Goal: Transaction & Acquisition: Purchase product/service

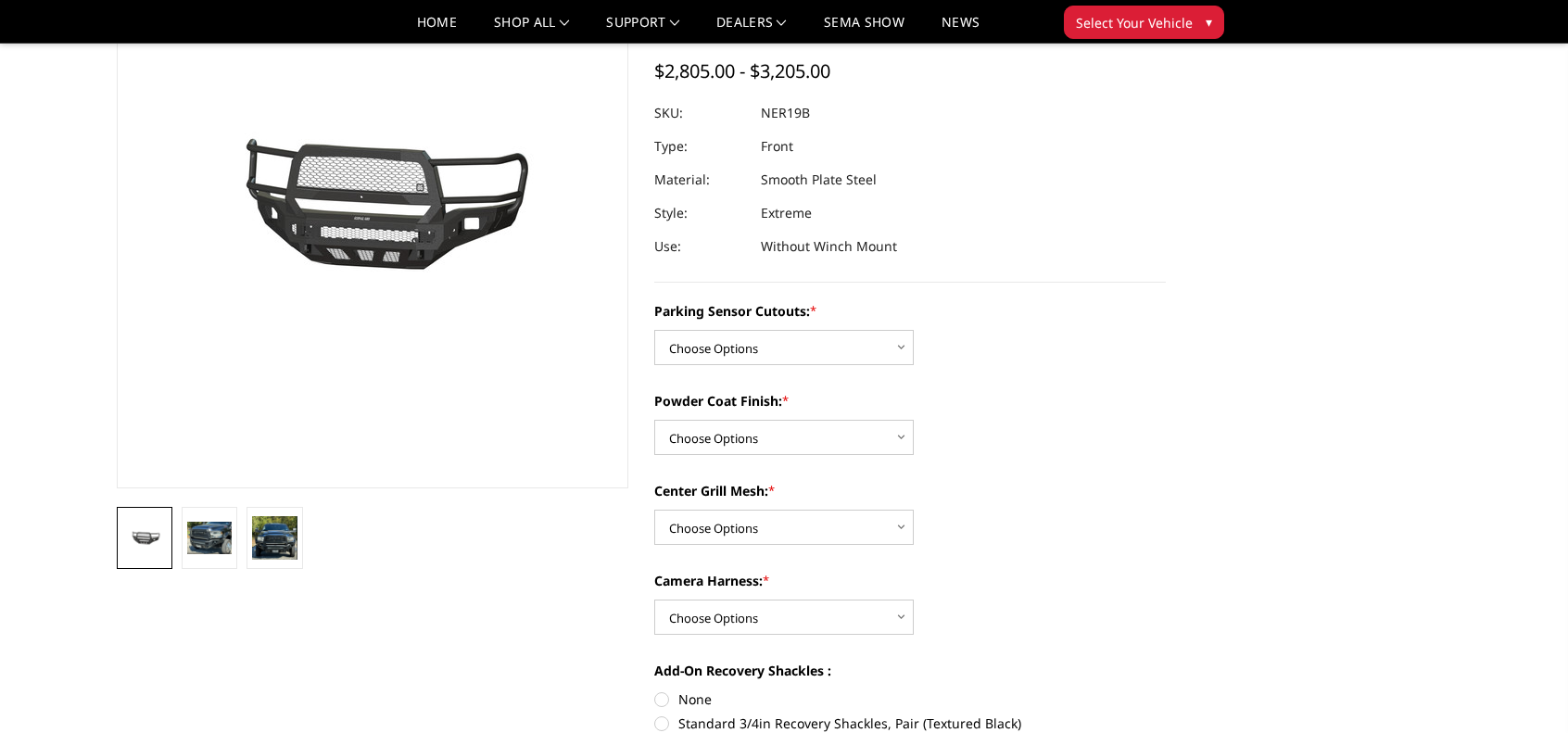
scroll to position [186, 0]
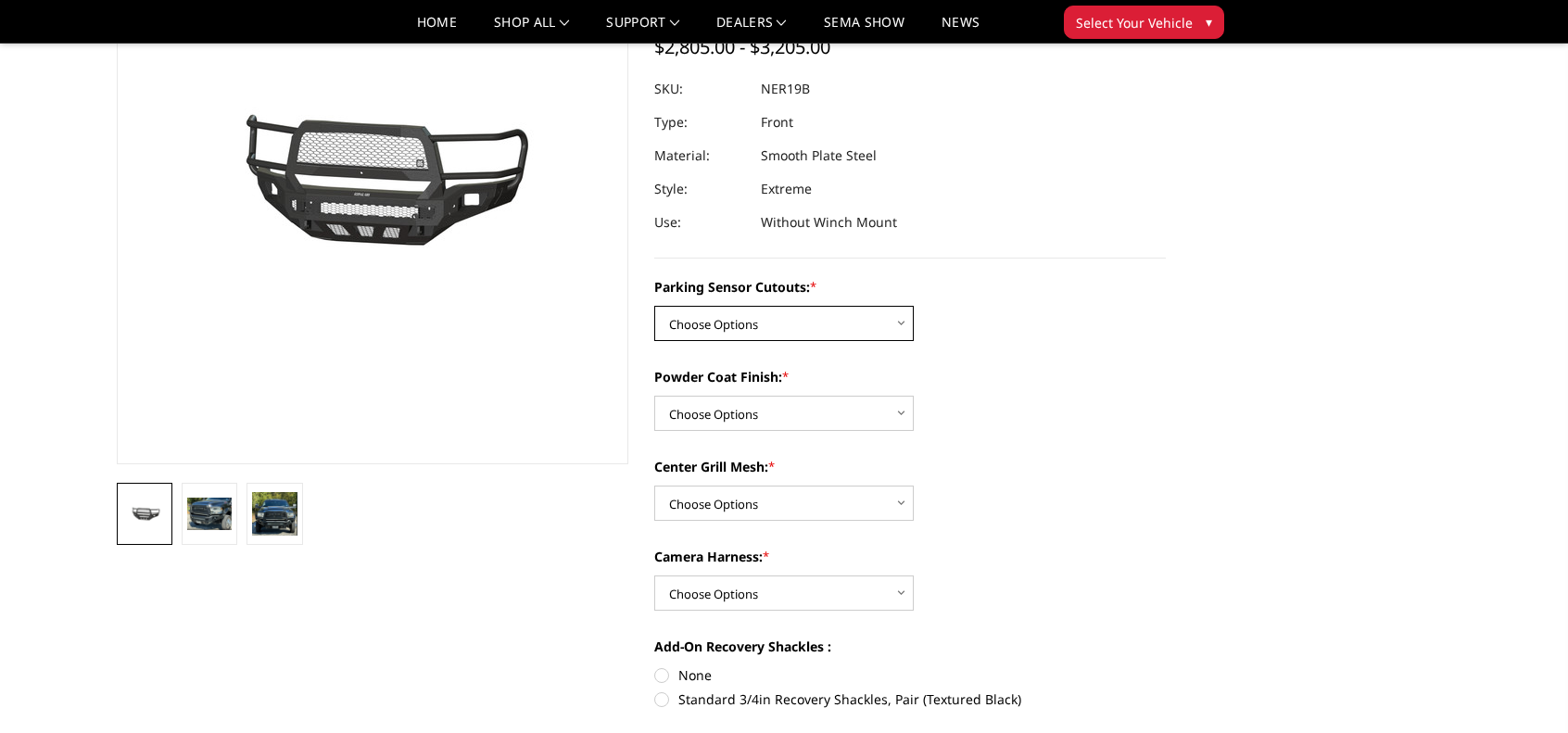
click at [894, 326] on select "Choose Options No - Without Parking Sensor Cutouts Yes - With Parking Sensor Cu…" at bounding box center [784, 323] width 260 height 35
select select "2701"
click at [654, 306] on select "Choose Options No - Without Parking Sensor Cutouts Yes - With Parking Sensor Cu…" at bounding box center [784, 323] width 260 height 35
click at [863, 407] on select "Choose Options Bare Metal Texture Black Powder Coat" at bounding box center [784, 413] width 260 height 35
select select "2703"
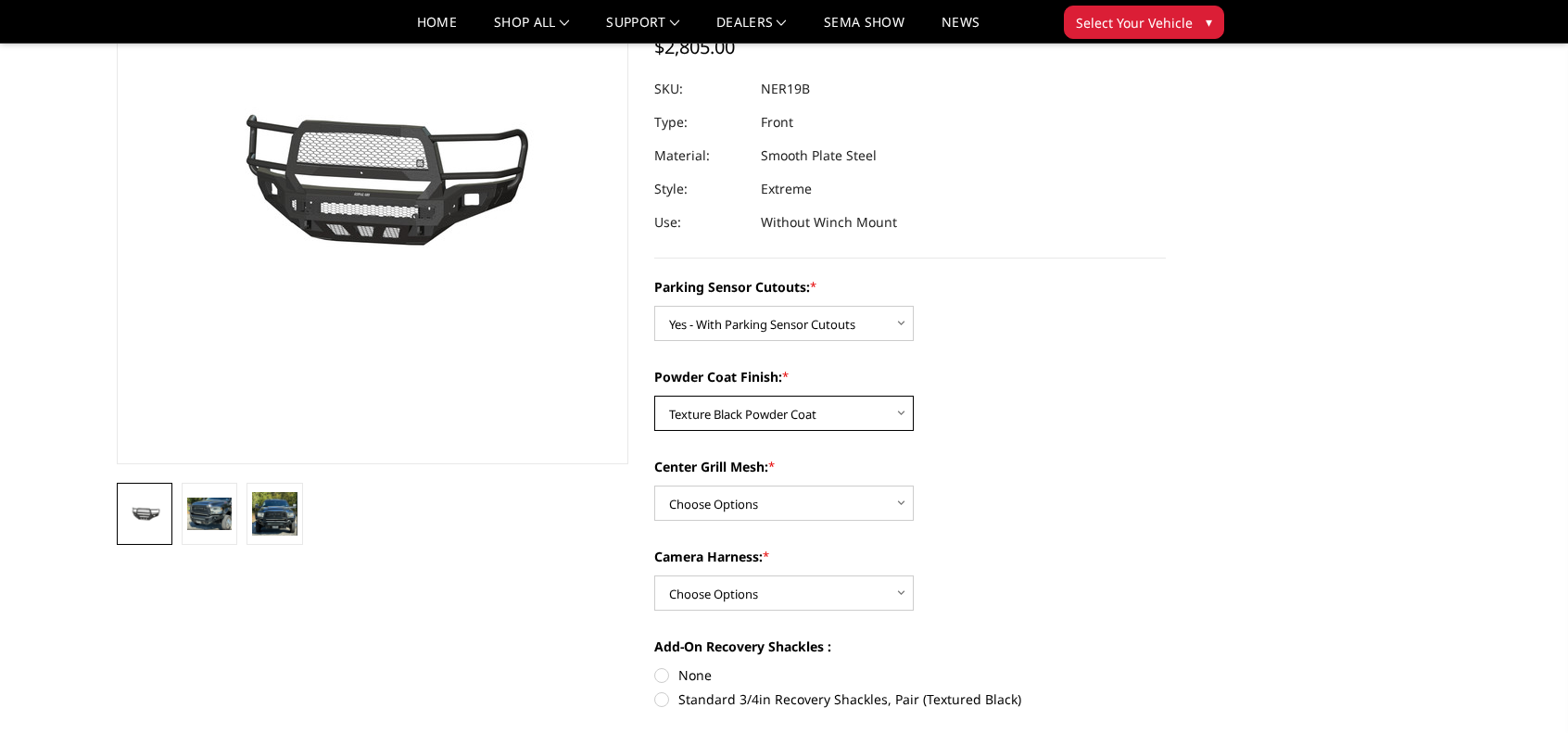
click at [654, 396] on select "Choose Options Bare Metal Texture Black Powder Coat" at bounding box center [784, 413] width 260 height 35
click at [889, 502] on select "Choose Options With Center Grill Mesh Without Center Grill Mesh" at bounding box center [784, 503] width 260 height 35
select select "2704"
click at [654, 485] on select "Choose Options With Center Grill Mesh Without Center Grill Mesh" at bounding box center [784, 503] width 260 height 35
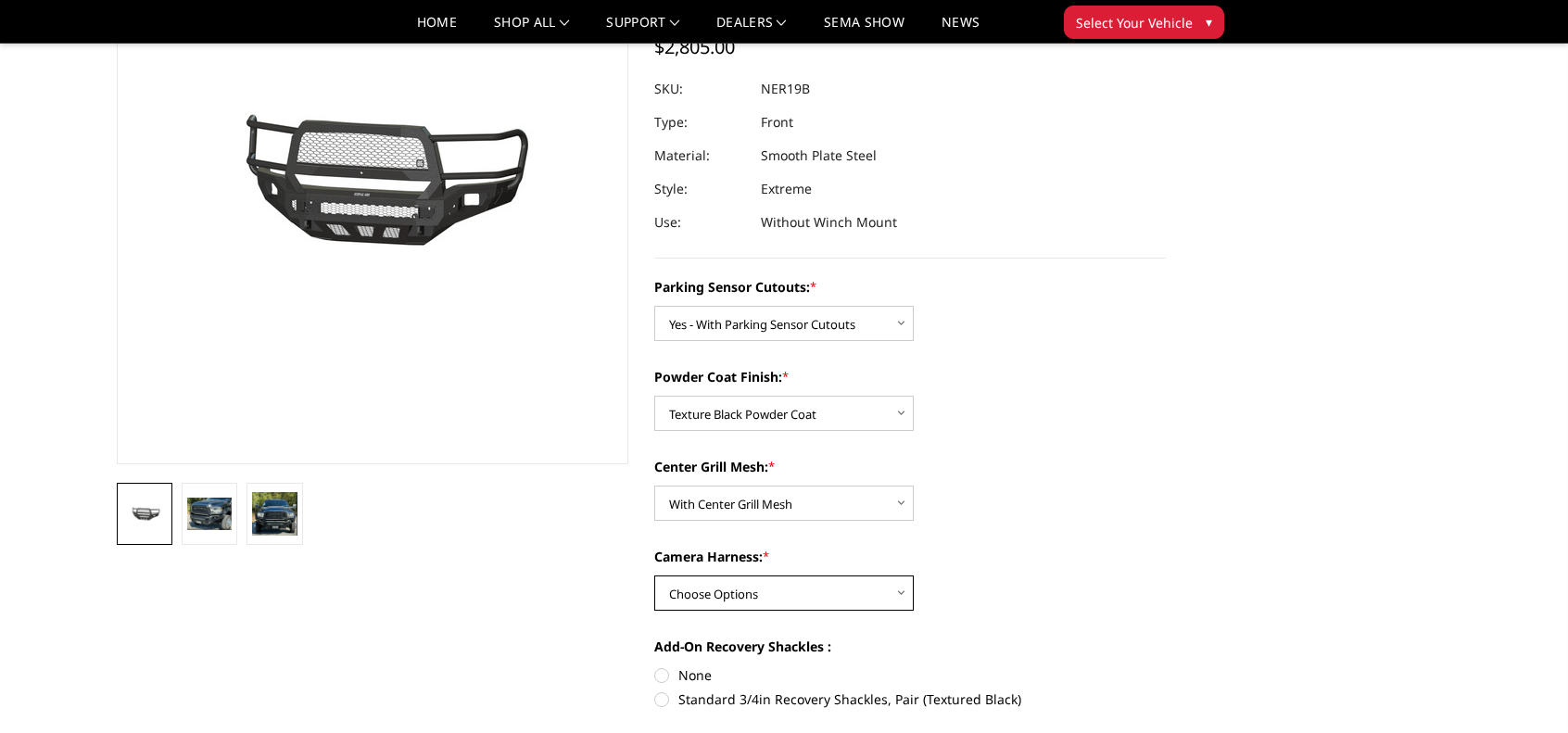
click at [892, 589] on select "Choose Options WITH Camera Harness WITHOUT Camera Harness" at bounding box center [784, 593] width 260 height 35
select select "2706"
click at [654, 576] on select "Choose Options WITH Camera Harness WITHOUT Camera Harness" at bounding box center [784, 593] width 260 height 35
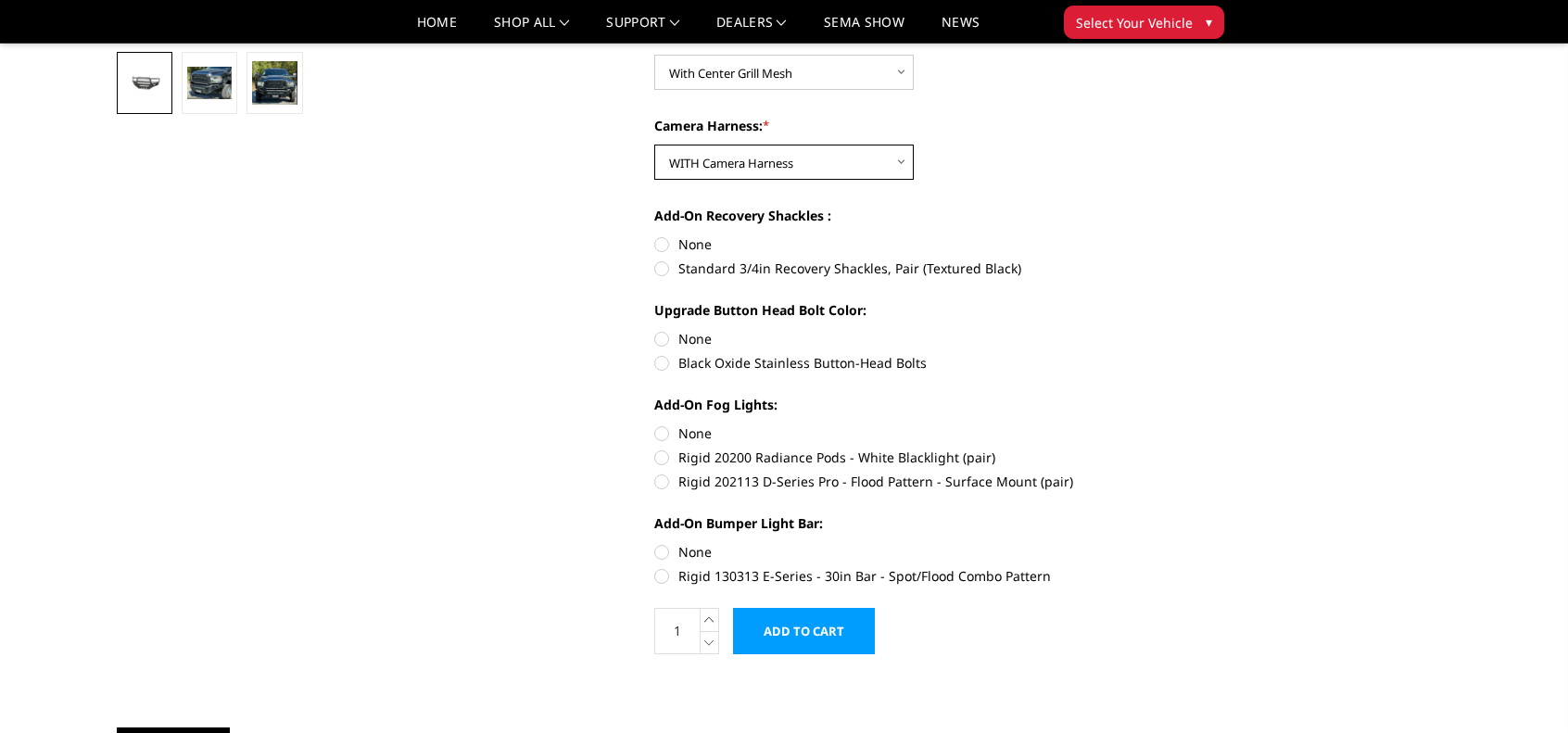
scroll to position [648, 0]
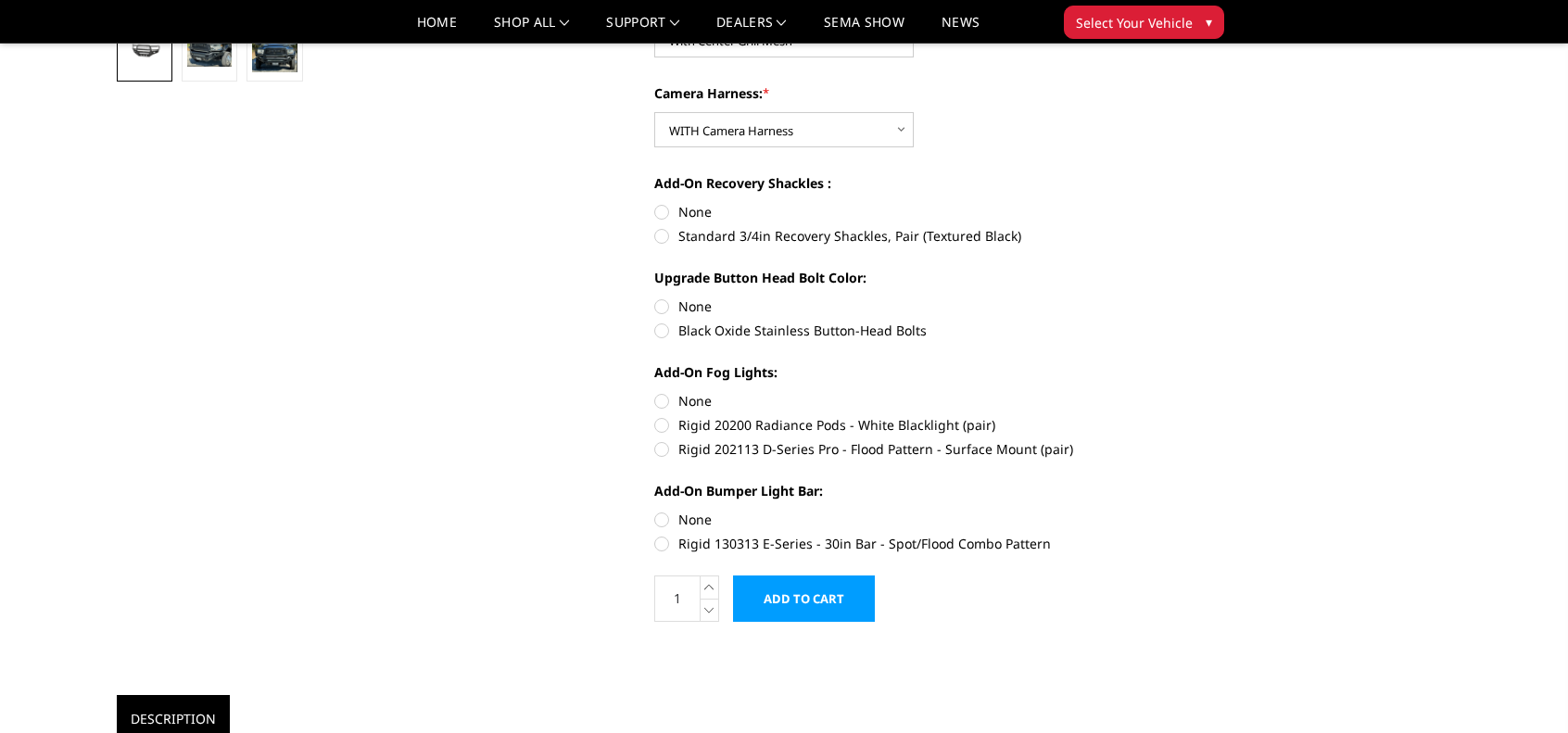
click at [662, 329] on label "Black Oxide Stainless Button-Head Bolts" at bounding box center [909, 330] width 511 height 19
click at [1166, 297] on input "Black Oxide Stainless Button-Head Bolts" at bounding box center [1166, 297] width 1 height 1
radio input "true"
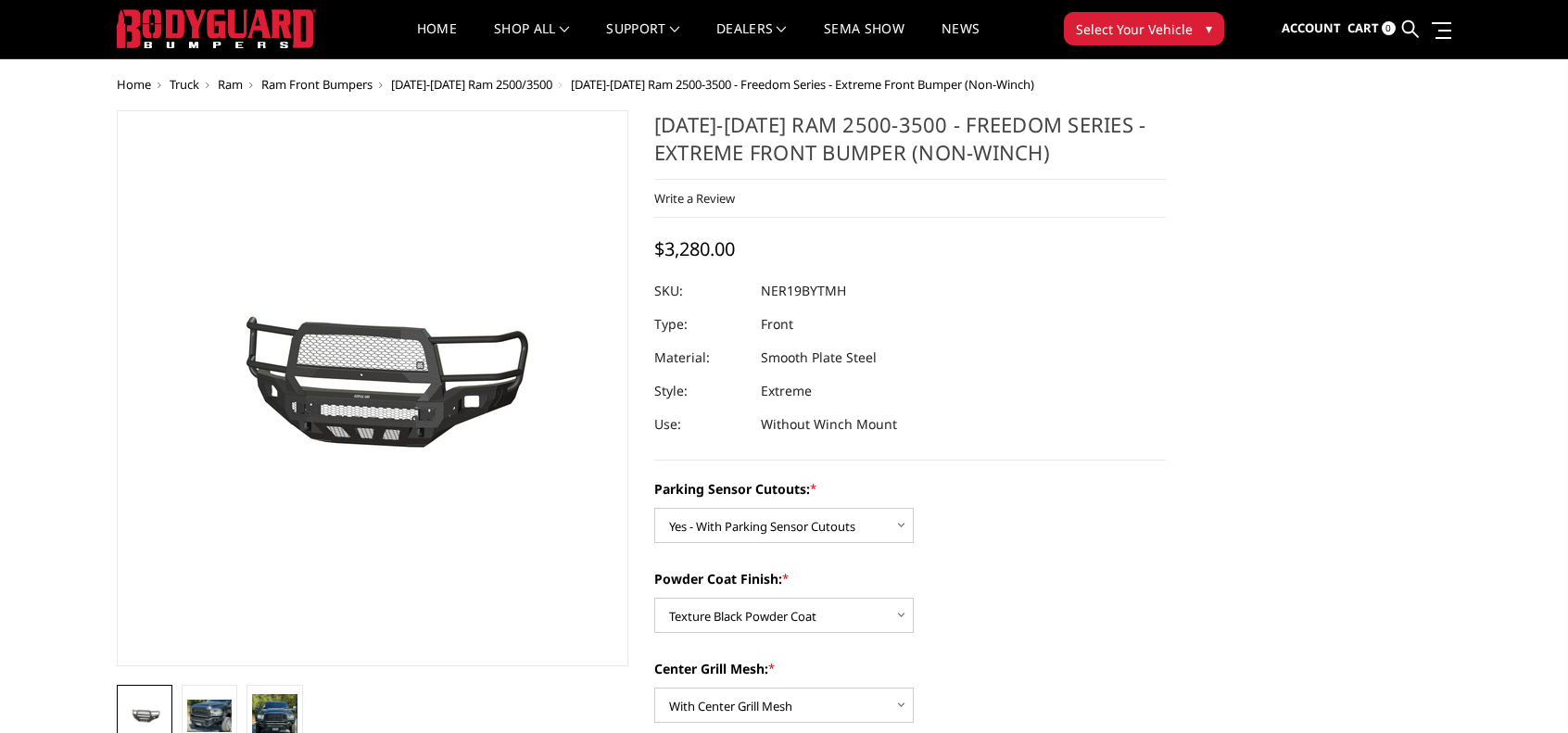
scroll to position [0, 0]
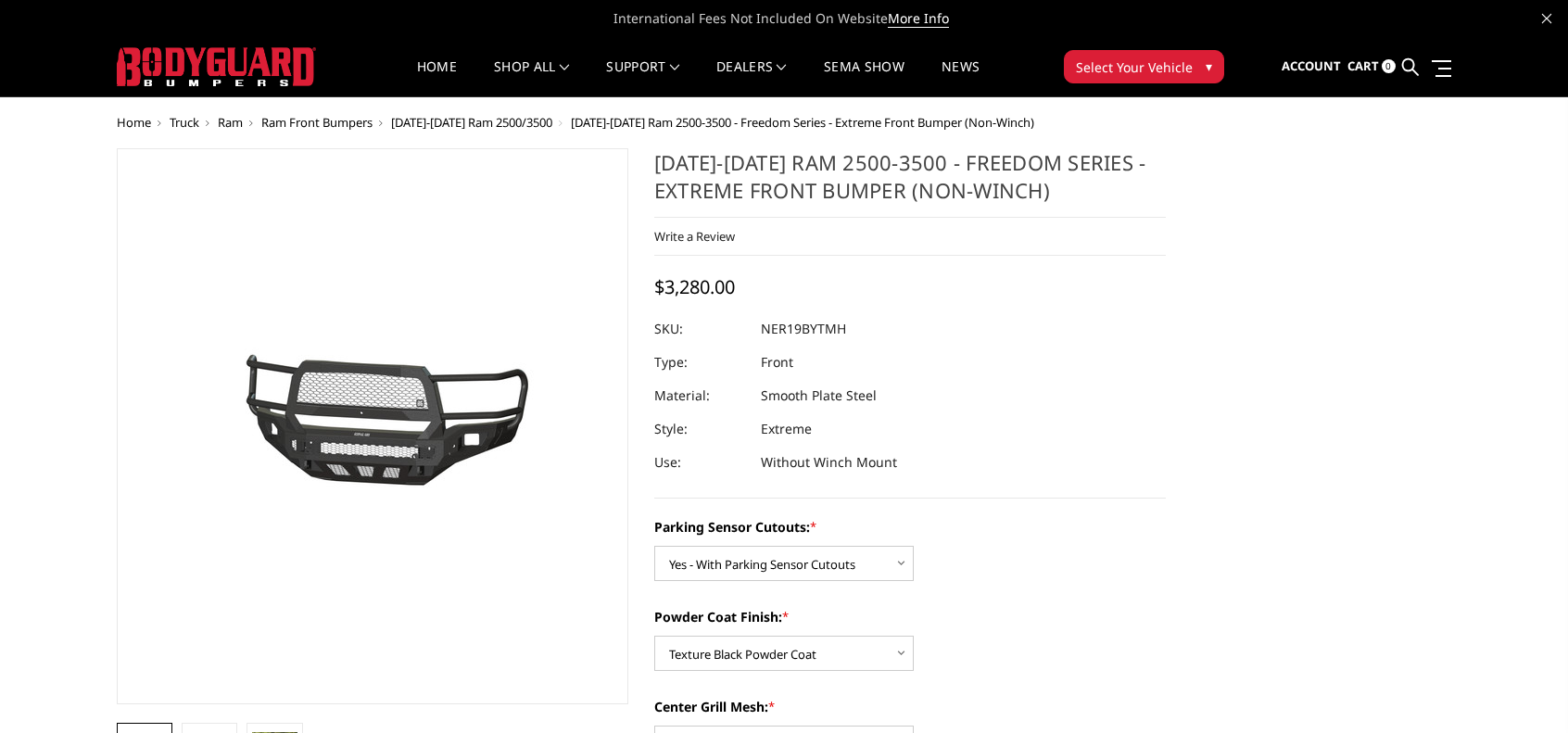
click at [302, 123] on span "Ram Front Bumpers" at bounding box center [317, 123] width 111 height 17
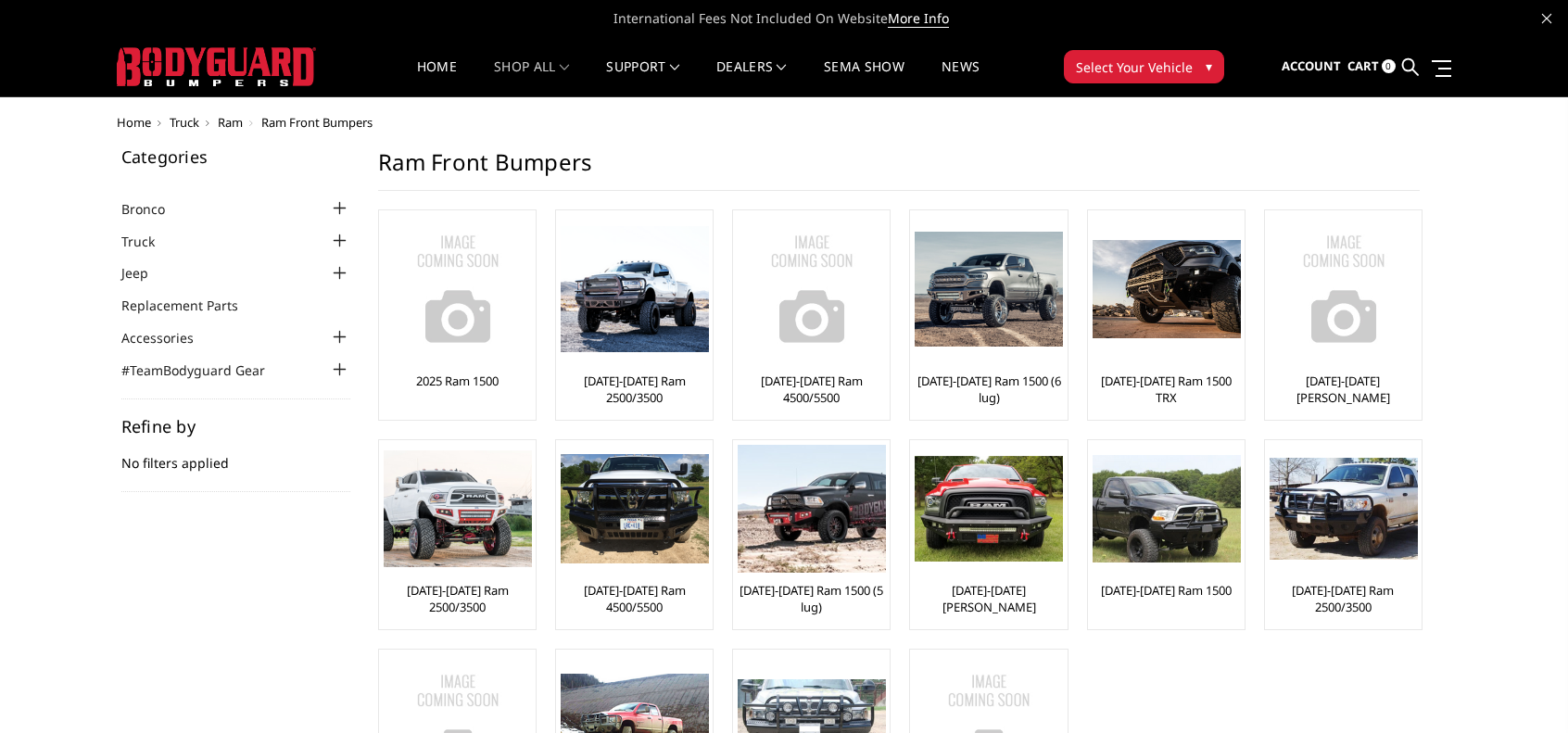
scroll to position [92, 0]
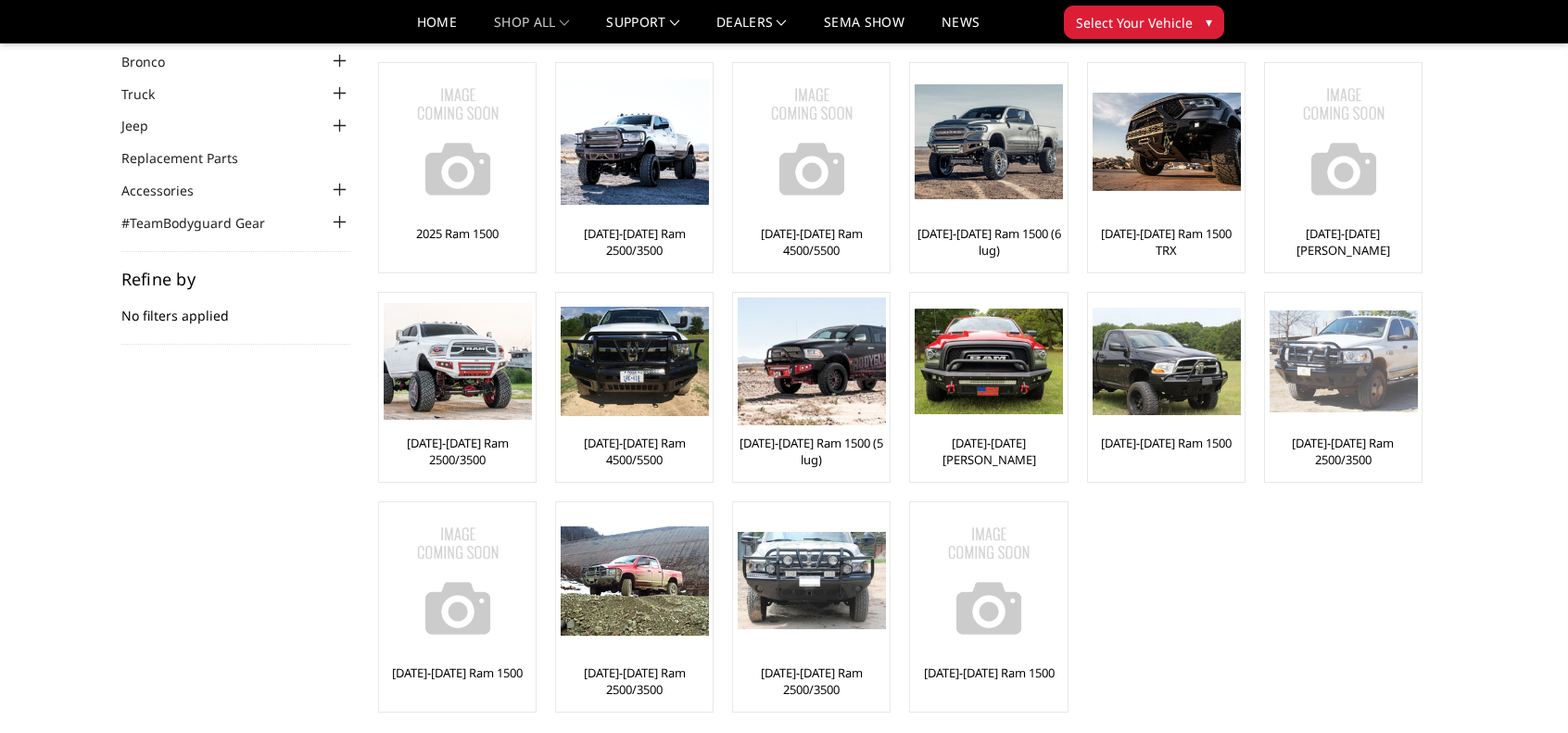
click at [1345, 373] on img at bounding box center [1344, 361] width 149 height 102
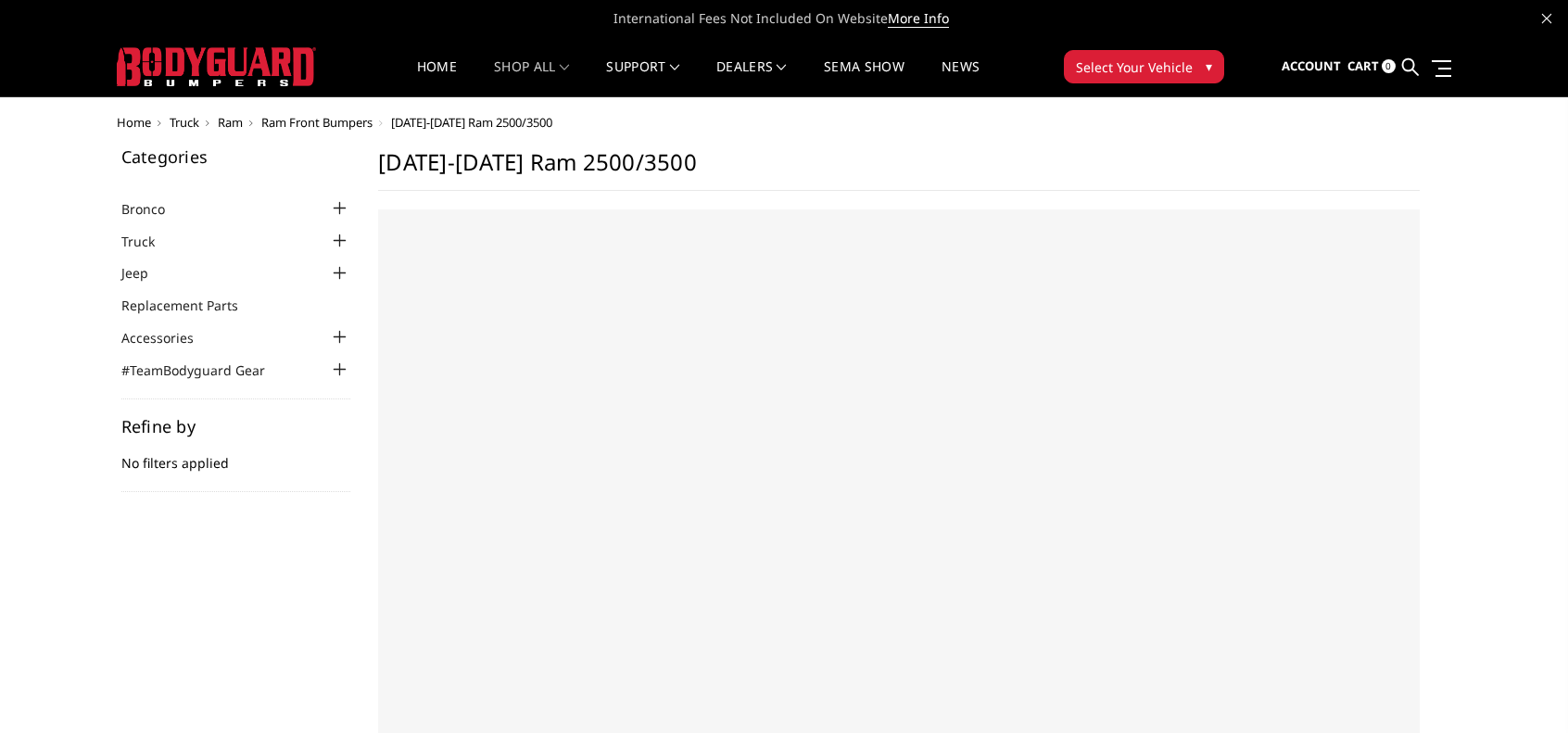
select select "US"
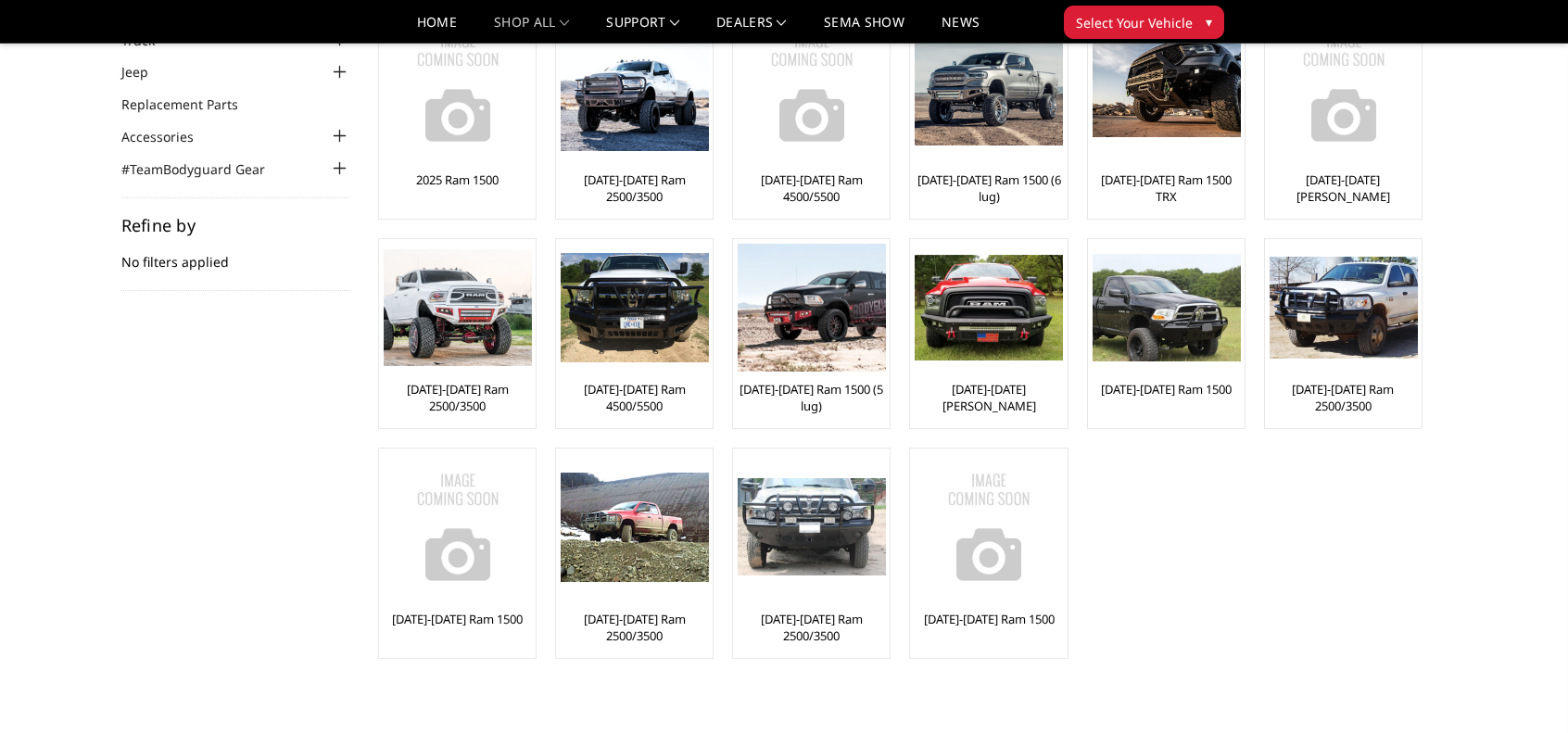
scroll to position [92, 0]
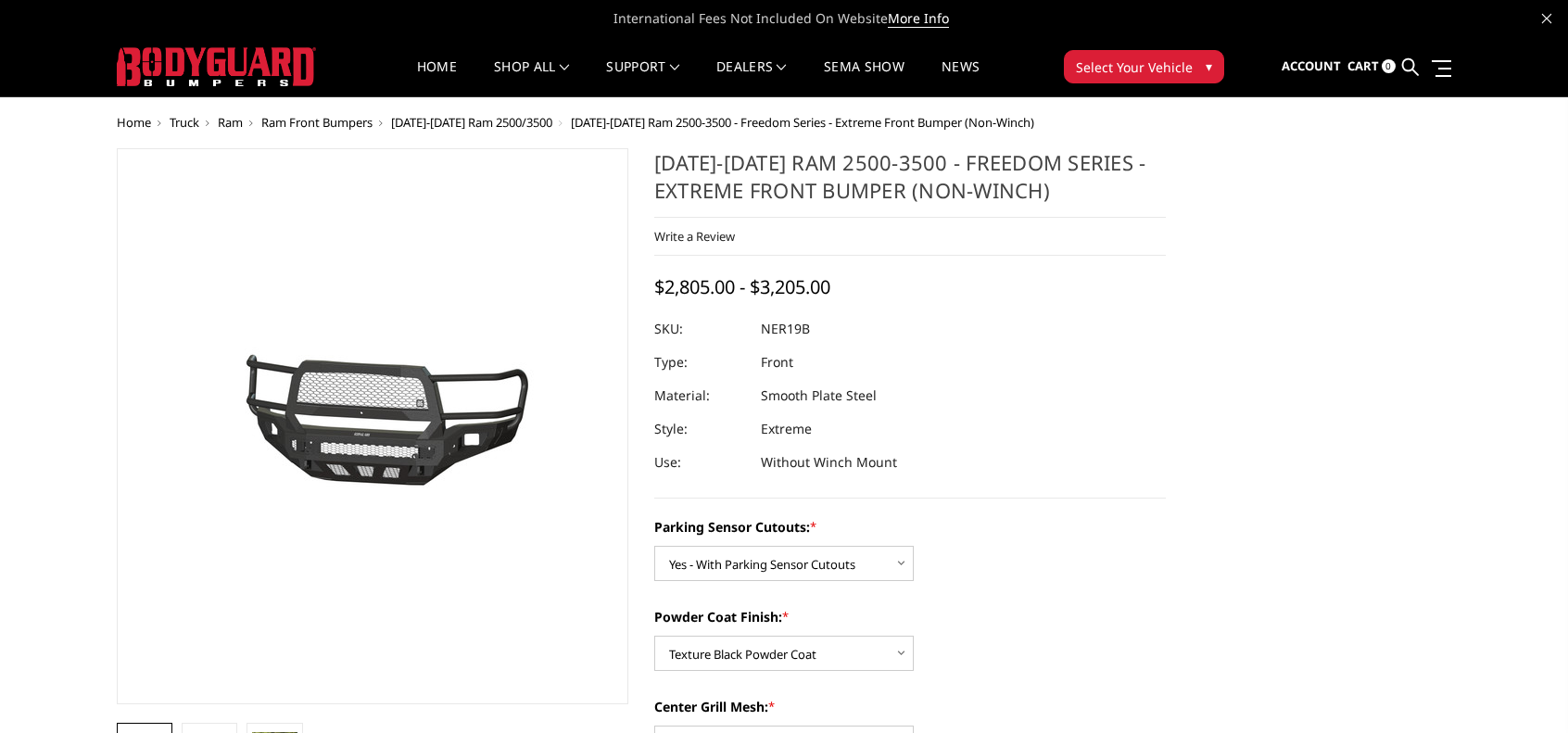
select select "2701"
select select "2703"
select select "2704"
select select "2706"
